Goal: Information Seeking & Learning: Learn about a topic

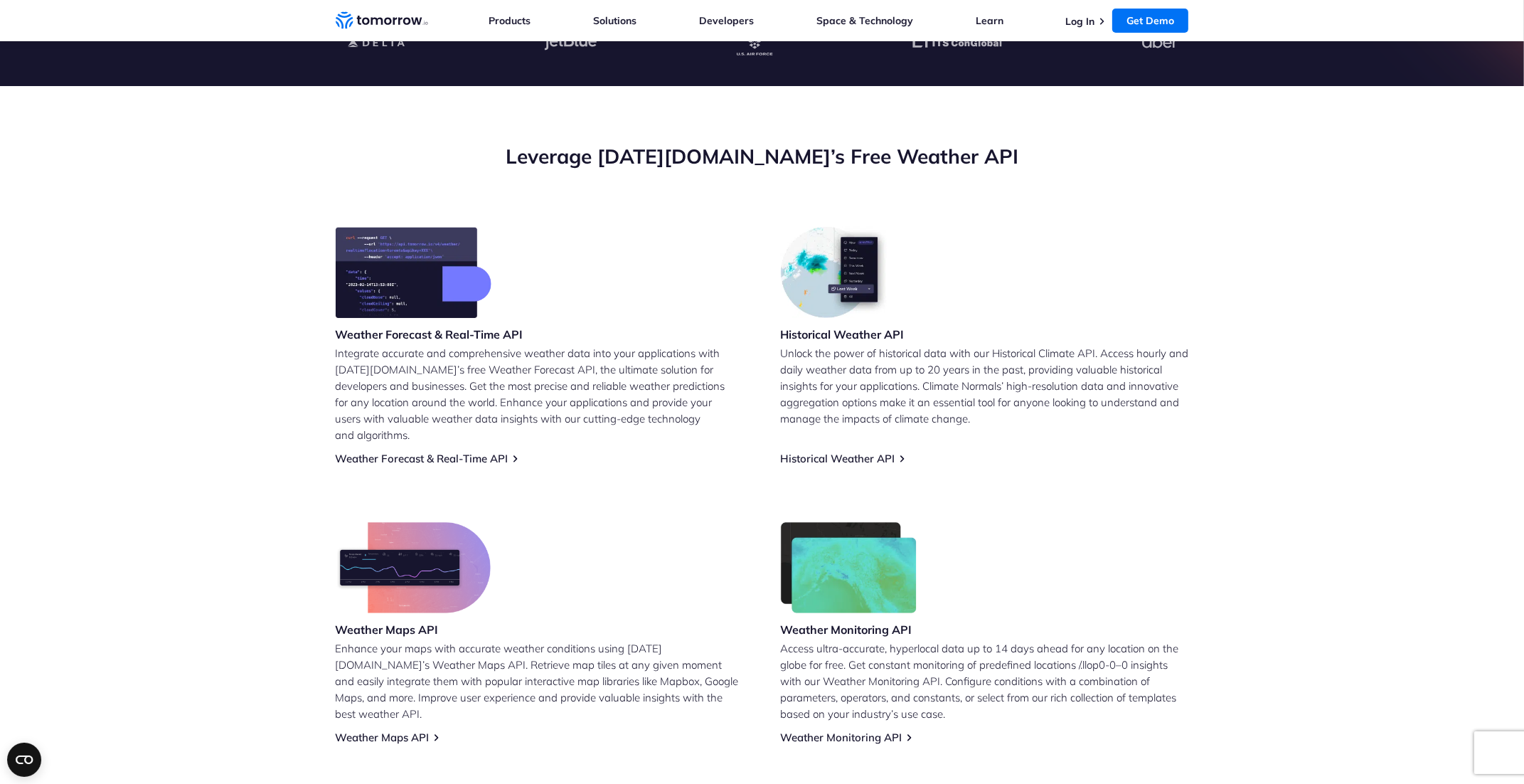
scroll to position [498, 0]
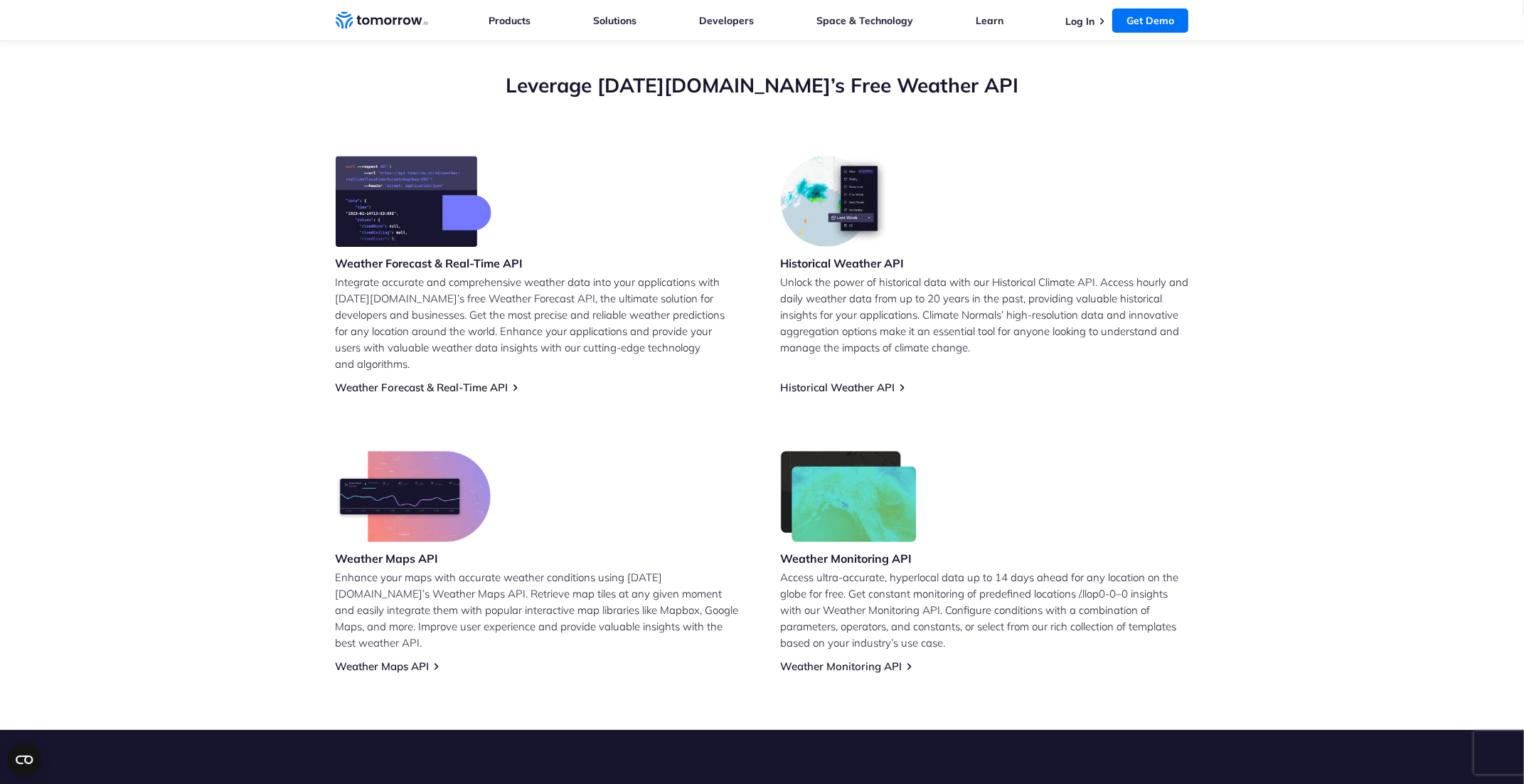
click at [352, 268] on h3 "Weather Forecast & Real-Time API" at bounding box center [429, 263] width 188 height 16
drag, startPoint x: 352, startPoint y: 268, endPoint x: 510, endPoint y: 263, distance: 158.1
click at [510, 263] on h3 "Weather Forecast & Real-Time API" at bounding box center [429, 263] width 188 height 16
click at [357, 262] on h3 "Weather Forecast & Real-Time API" at bounding box center [429, 263] width 188 height 16
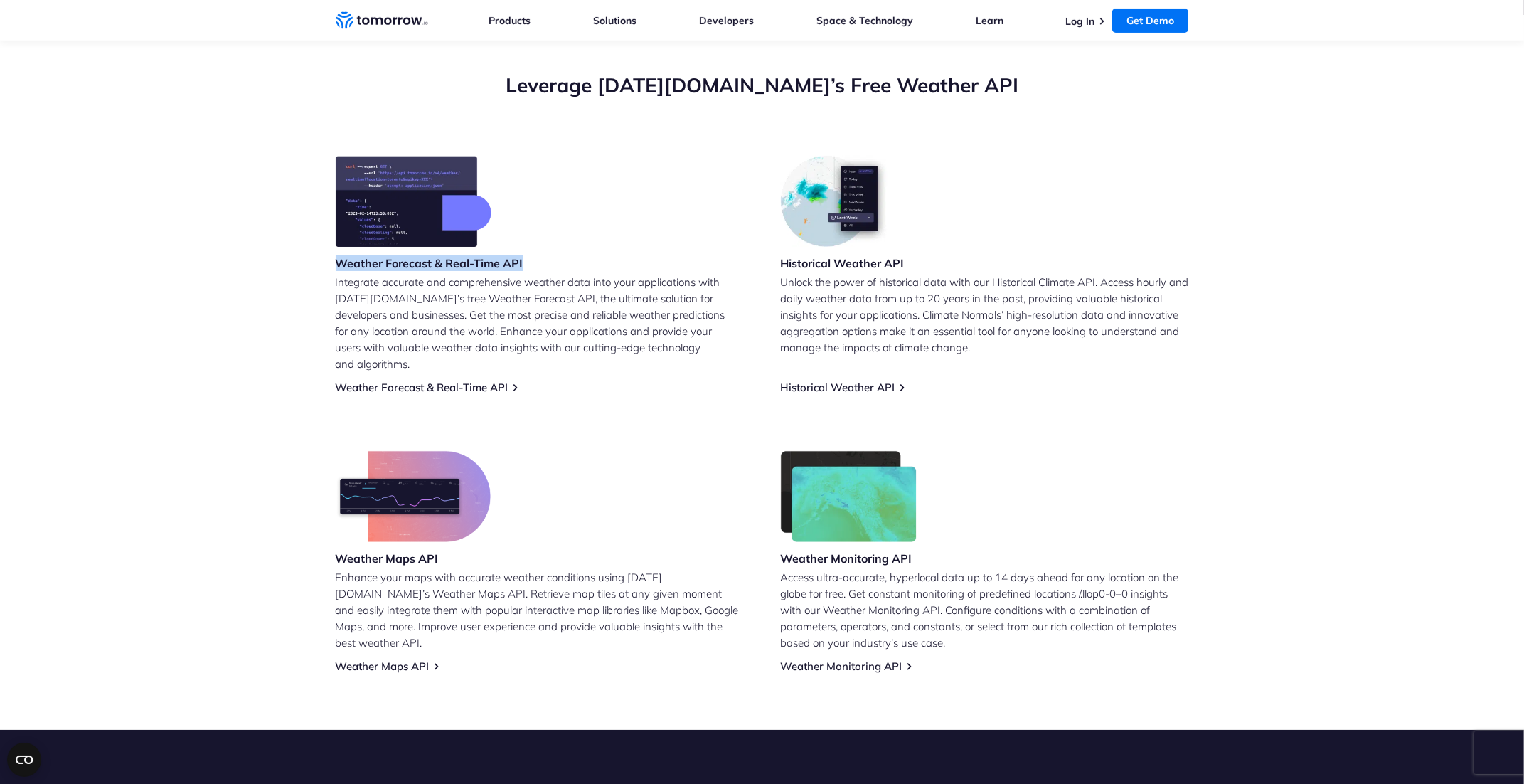
drag, startPoint x: 357, startPoint y: 262, endPoint x: 515, endPoint y: 259, distance: 158.0
click at [515, 259] on h3 "Weather Forecast & Real-Time API" at bounding box center [429, 263] width 188 height 16
click at [357, 551] on h3 "Weather Maps API" at bounding box center [413, 558] width 155 height 16
drag, startPoint x: 357, startPoint y: 543, endPoint x: 437, endPoint y: 543, distance: 80.0
click at [437, 551] on h3 "Weather Maps API" at bounding box center [413, 558] width 155 height 16
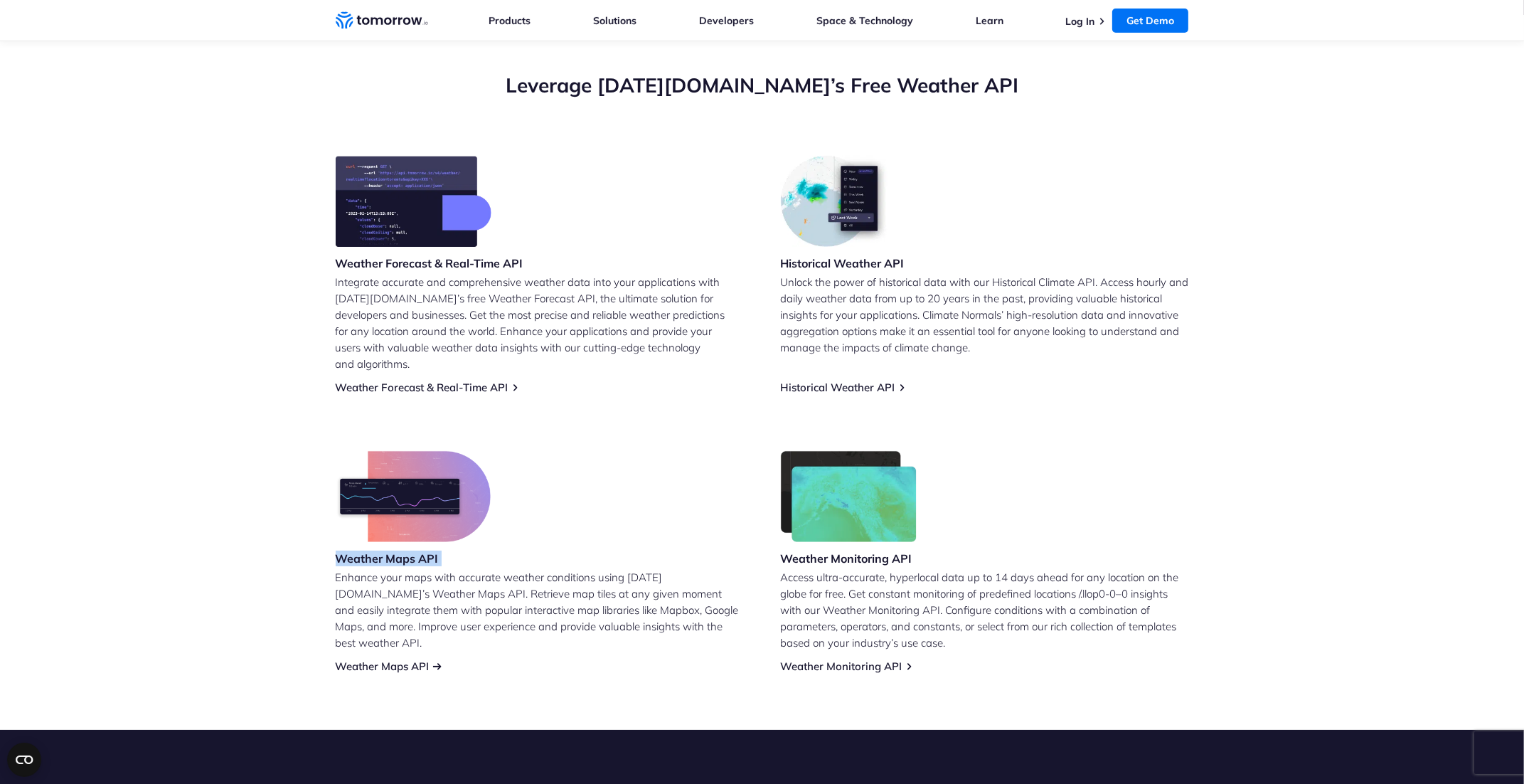
click at [356, 659] on link "Weather Maps API" at bounding box center [382, 666] width 94 height 14
